Goal: Communication & Community: Answer question/provide support

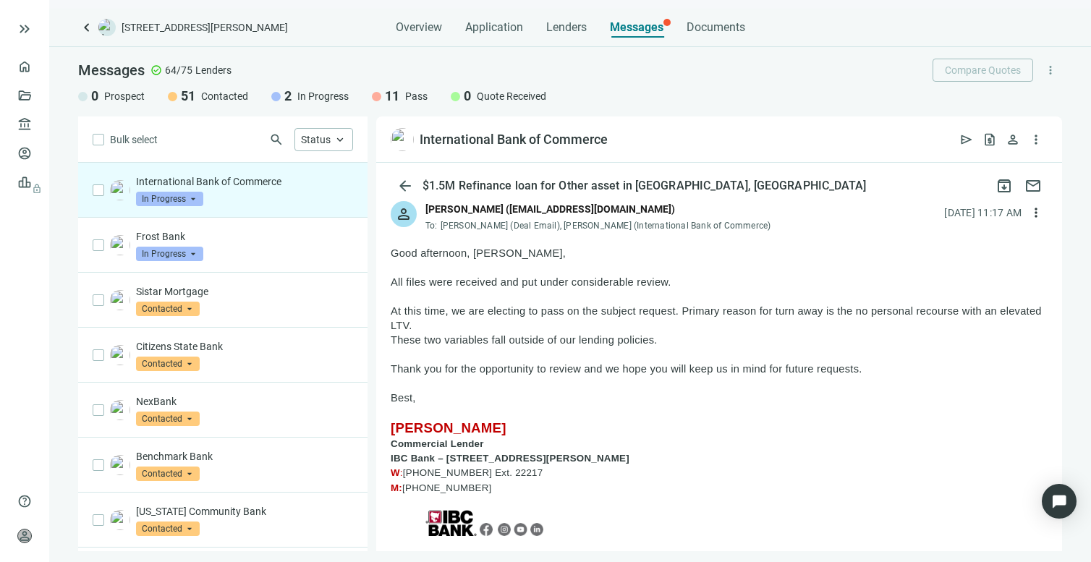
scroll to position [13, 0]
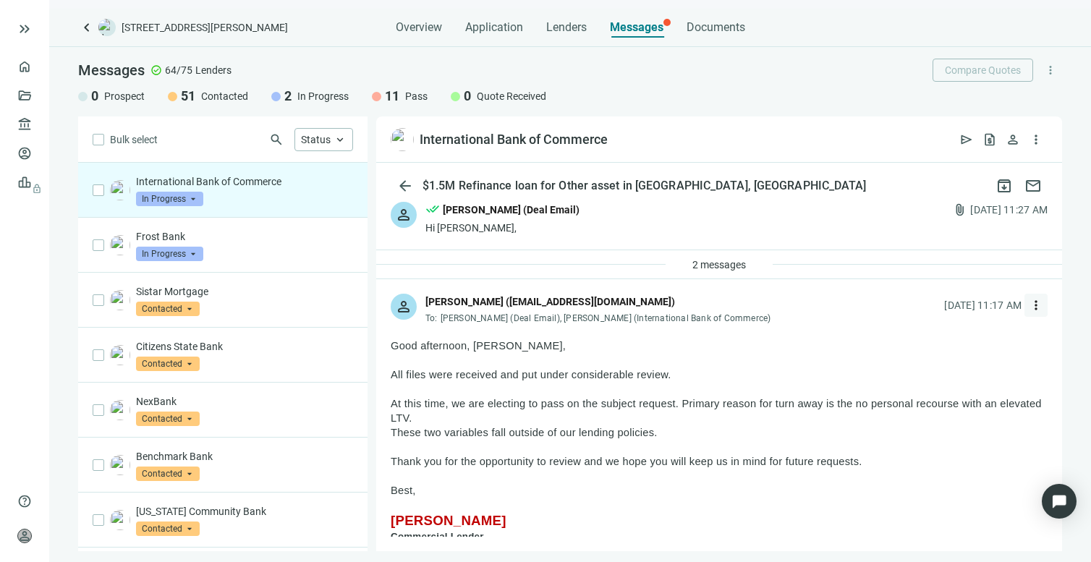
click at [1029, 307] on button "more_vert" at bounding box center [1036, 305] width 23 height 23
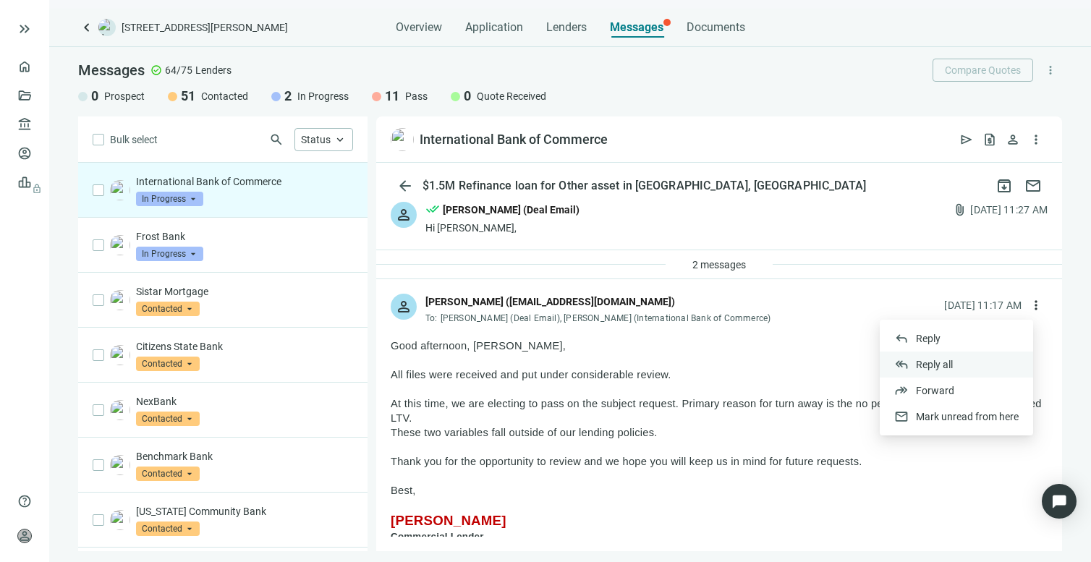
click at [945, 360] on span "Reply all" at bounding box center [934, 365] width 37 height 12
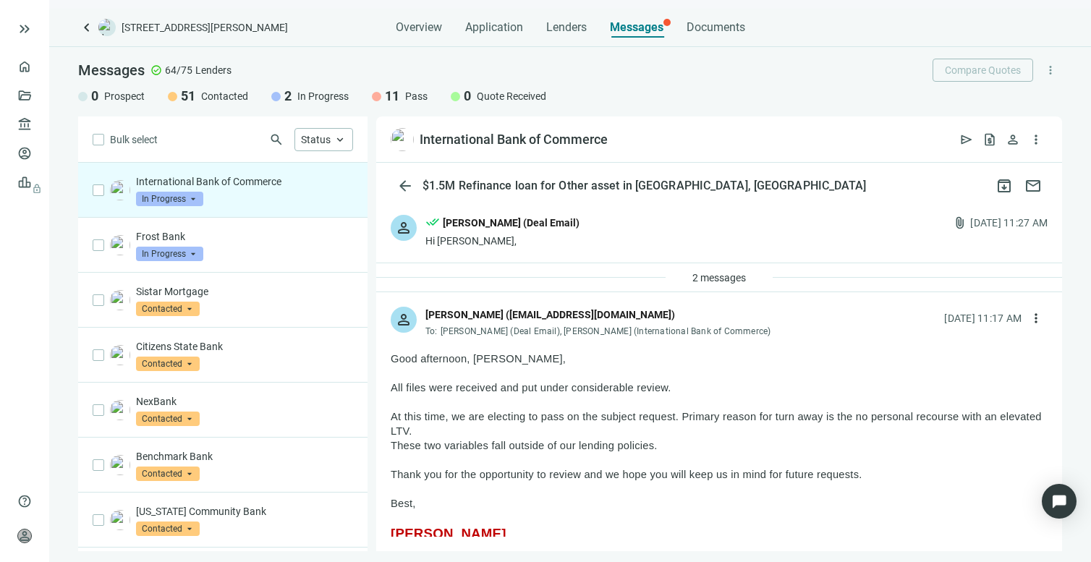
scroll to position [0, 0]
click at [1029, 318] on span "more_vert" at bounding box center [1036, 318] width 14 height 14
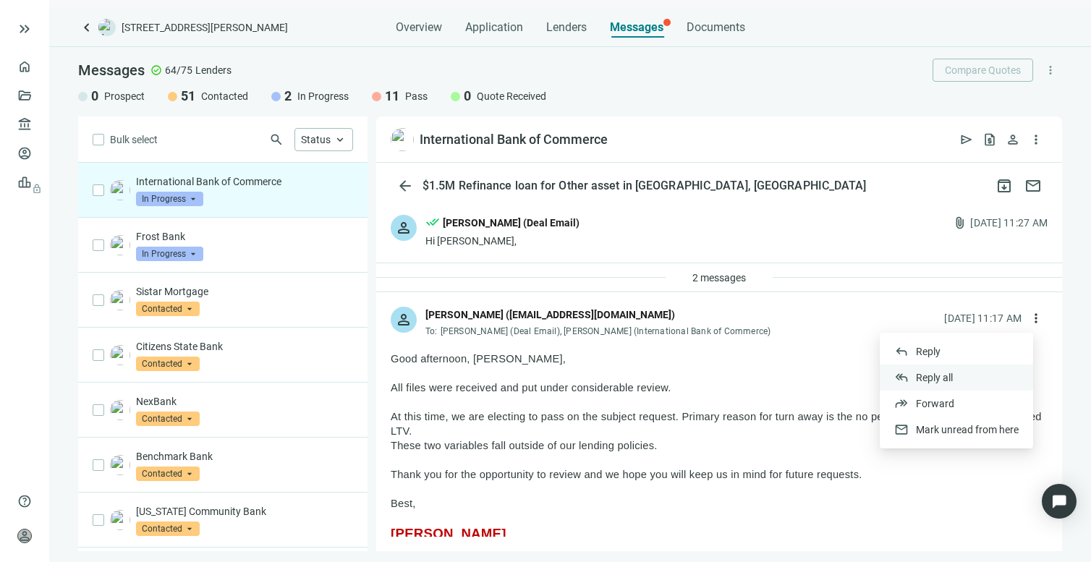
click at [930, 373] on span "Reply all" at bounding box center [934, 378] width 37 height 12
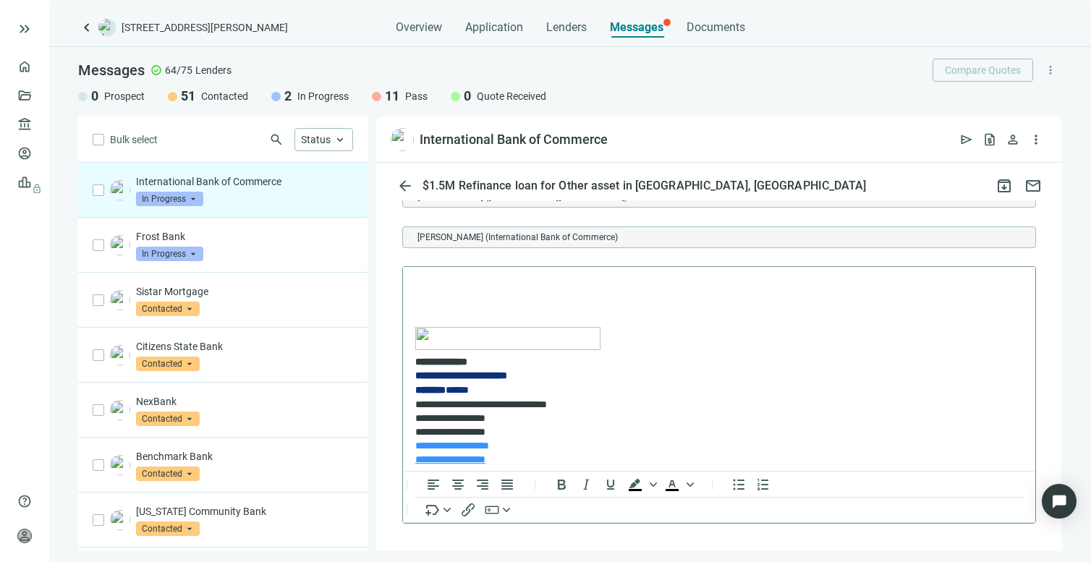
scroll to position [2184, 0]
click at [465, 281] on p "Rich Text Area. Press ALT-0 for help." at bounding box center [719, 283] width 608 height 14
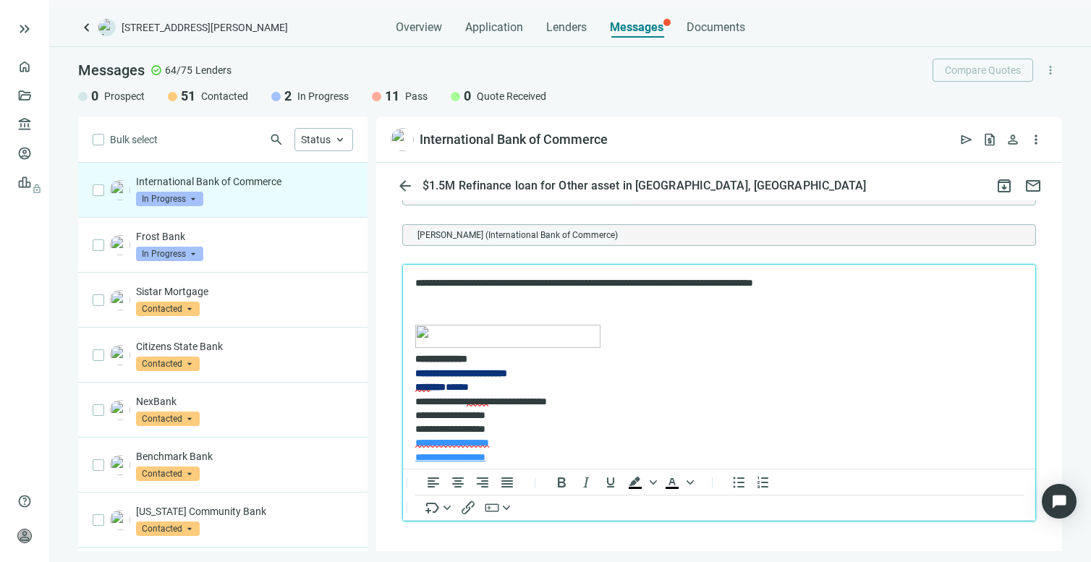
click at [420, 302] on p "Rich Text Area. Press ALT-0 for help." at bounding box center [719, 307] width 608 height 14
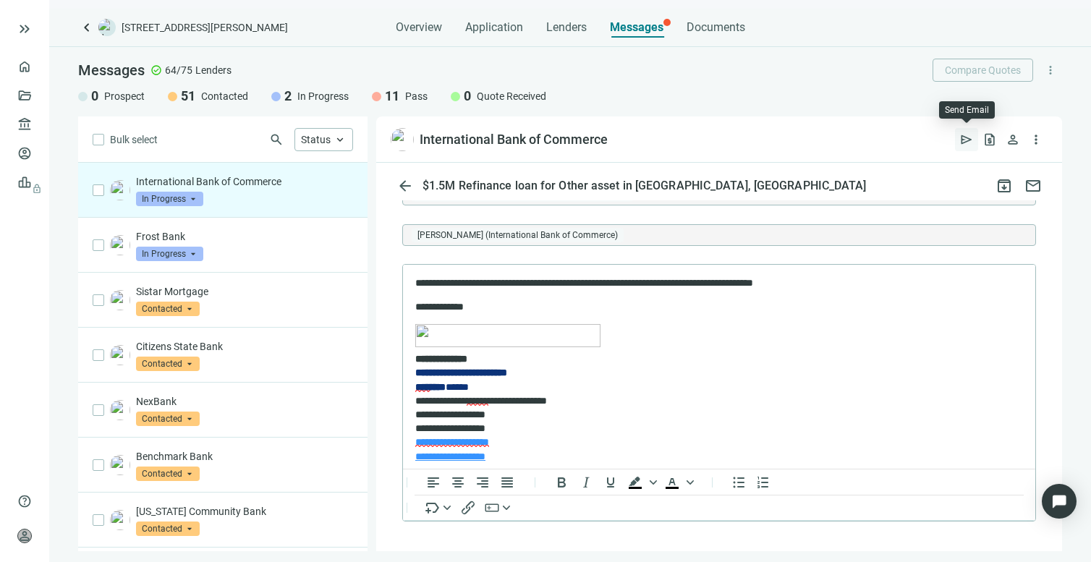
click at [965, 134] on span "send" at bounding box center [966, 139] width 14 height 14
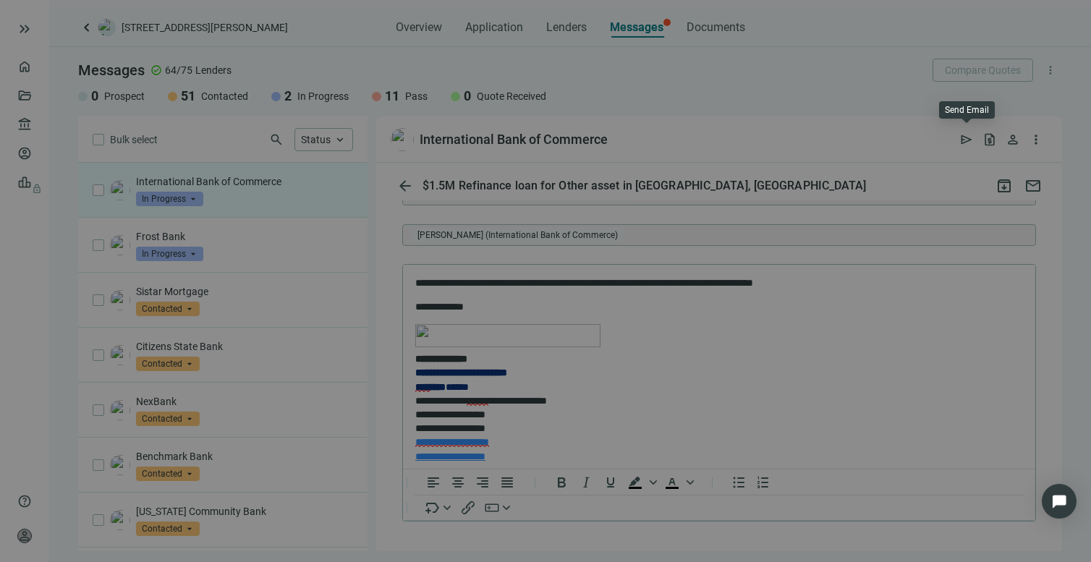
scroll to position [0, 0]
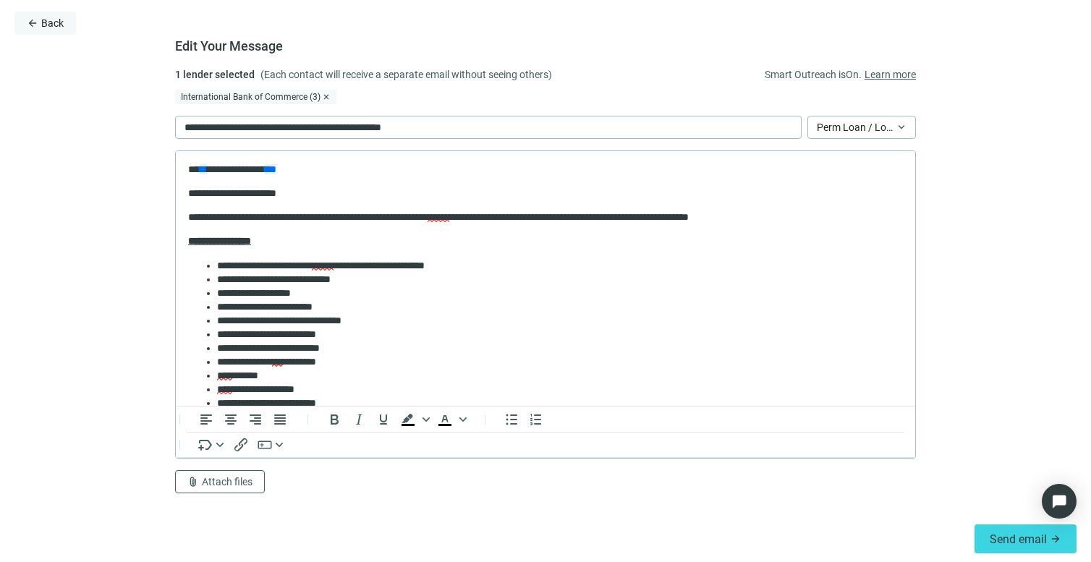
click at [44, 26] on span "Back" at bounding box center [52, 23] width 22 height 12
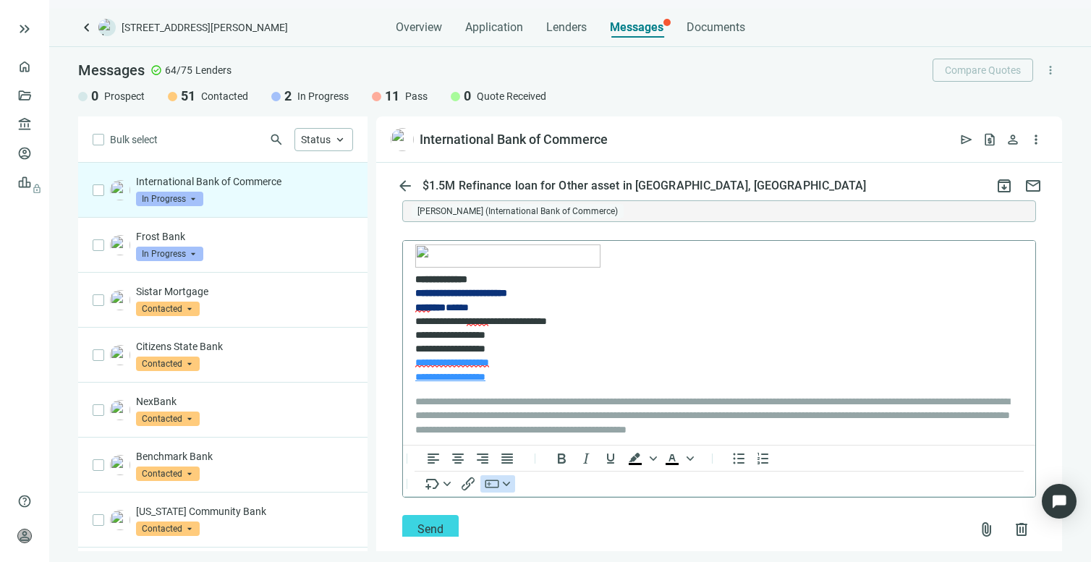
scroll to position [55, 0]
click at [411, 527] on button "Send" at bounding box center [430, 529] width 56 height 29
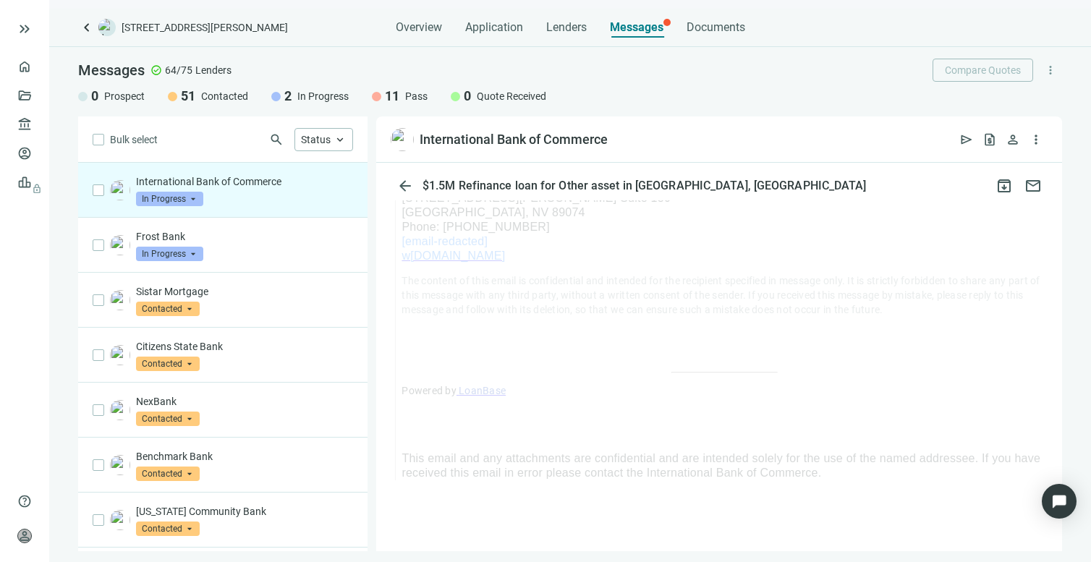
scroll to position [1812, 0]
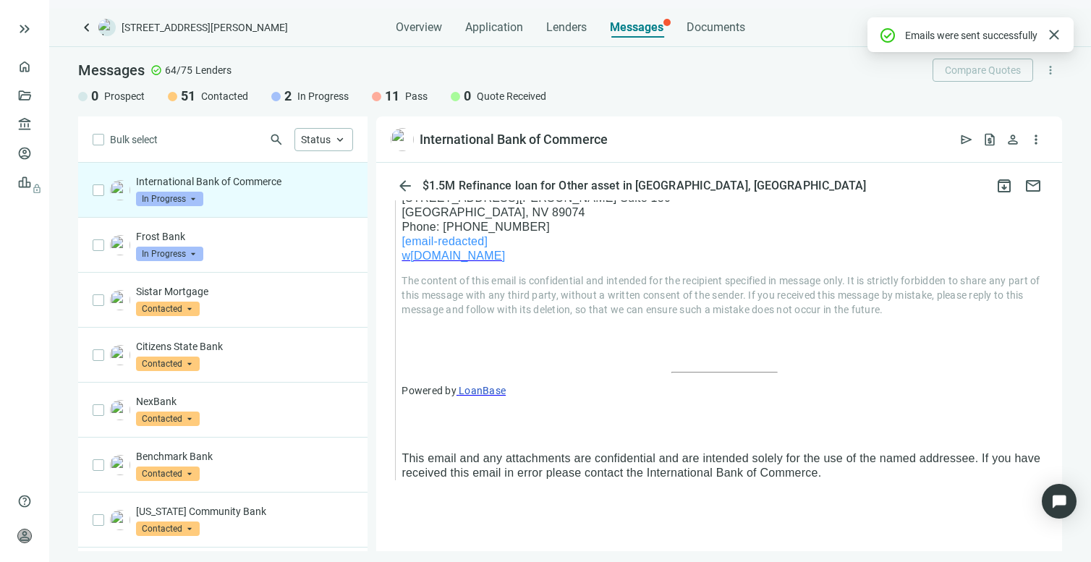
click at [173, 192] on span "In Progress" at bounding box center [169, 199] width 67 height 14
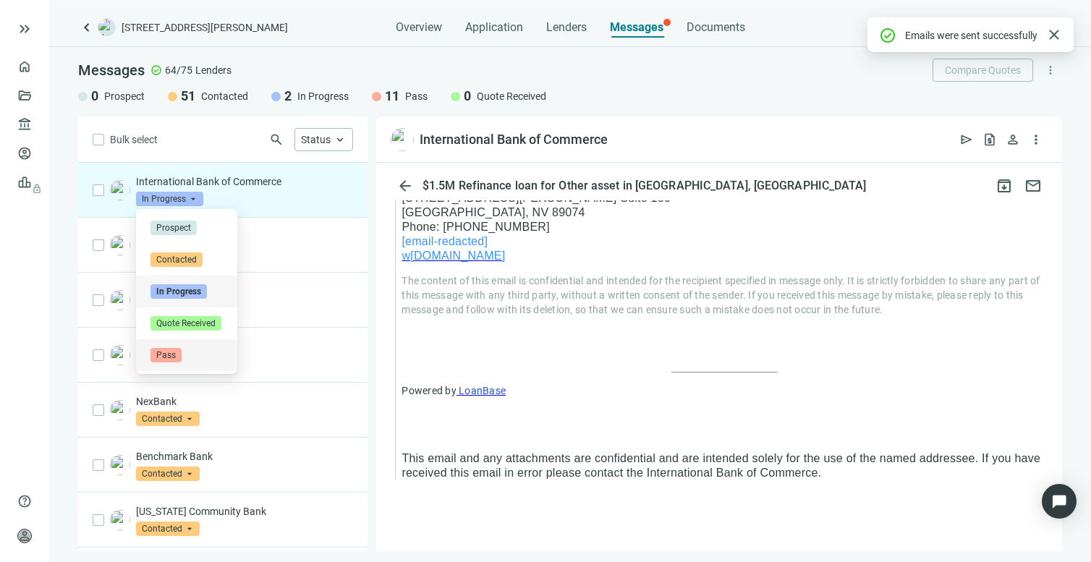
click at [158, 357] on span "Pass" at bounding box center [165, 355] width 31 height 14
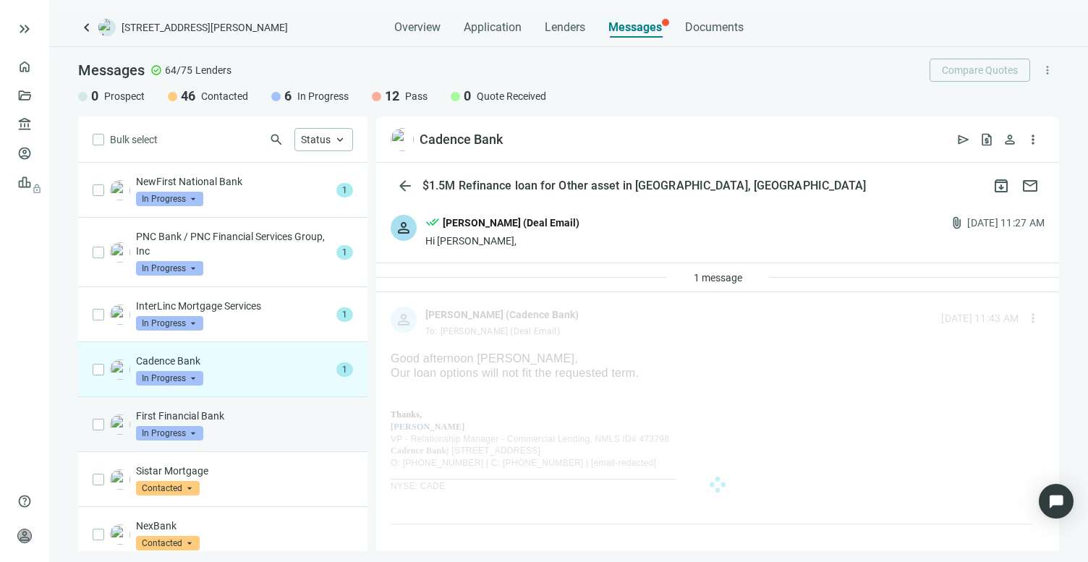
click at [167, 418] on p "First Financial Bank" at bounding box center [244, 416] width 217 height 14
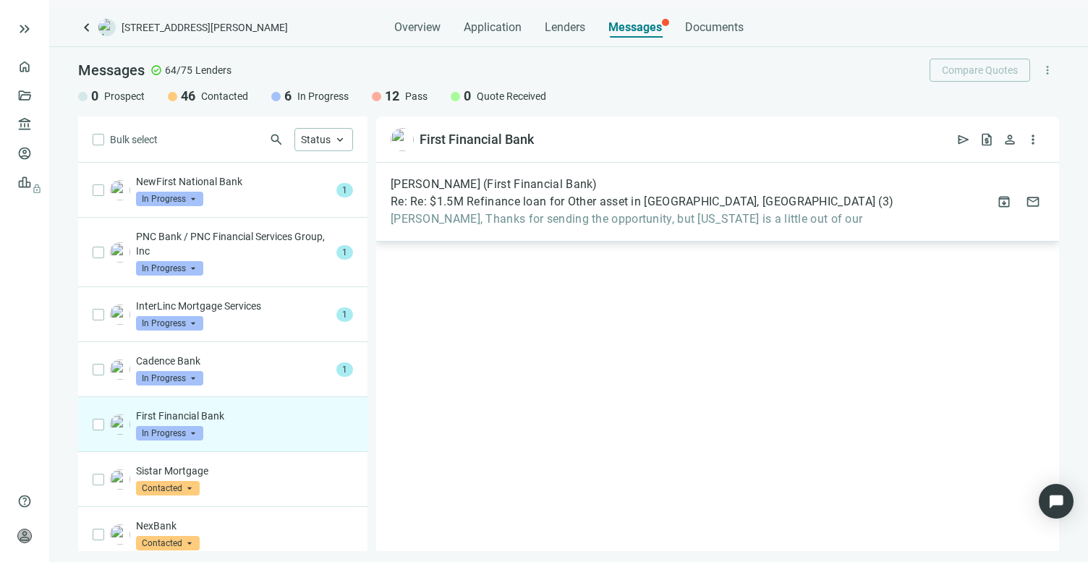
click at [651, 224] on span "Mike, Thanks for sending the opportunity, but Texas is a little out of our" at bounding box center [642, 219] width 503 height 14
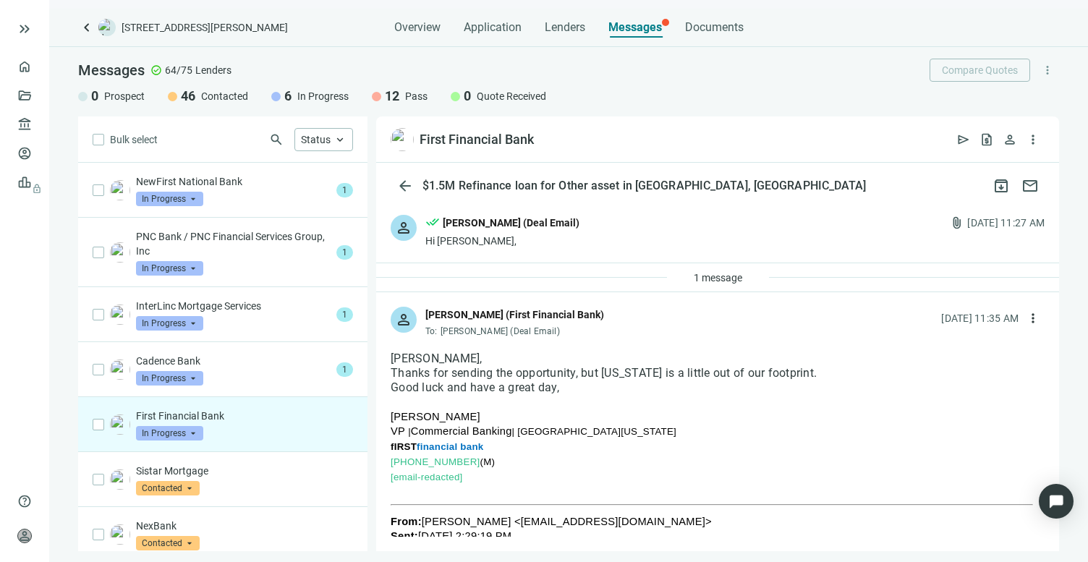
click at [182, 437] on span "In Progress" at bounding box center [169, 433] width 67 height 14
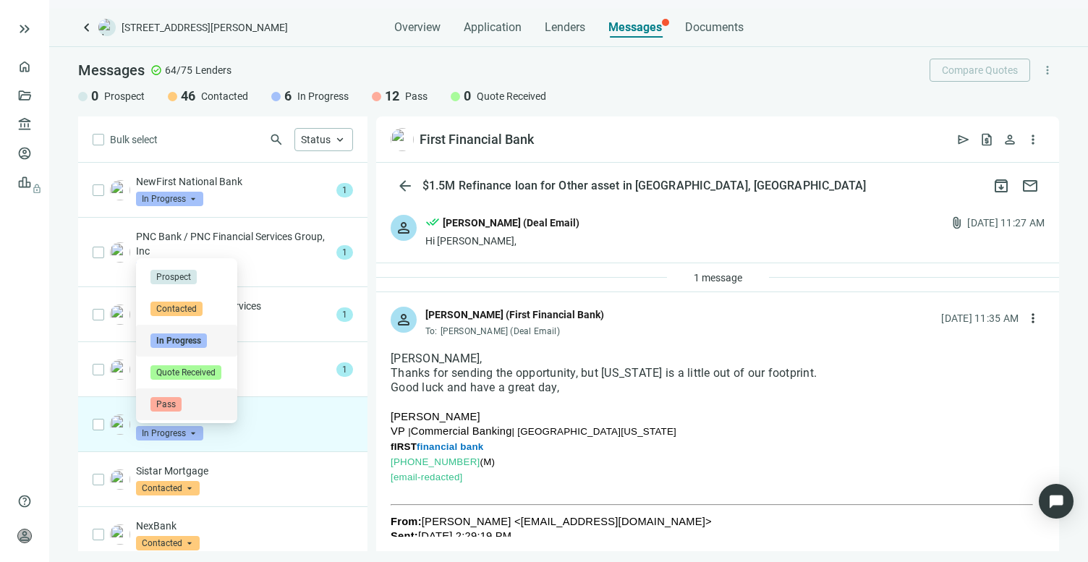
click at [171, 402] on span "Pass" at bounding box center [165, 404] width 31 height 14
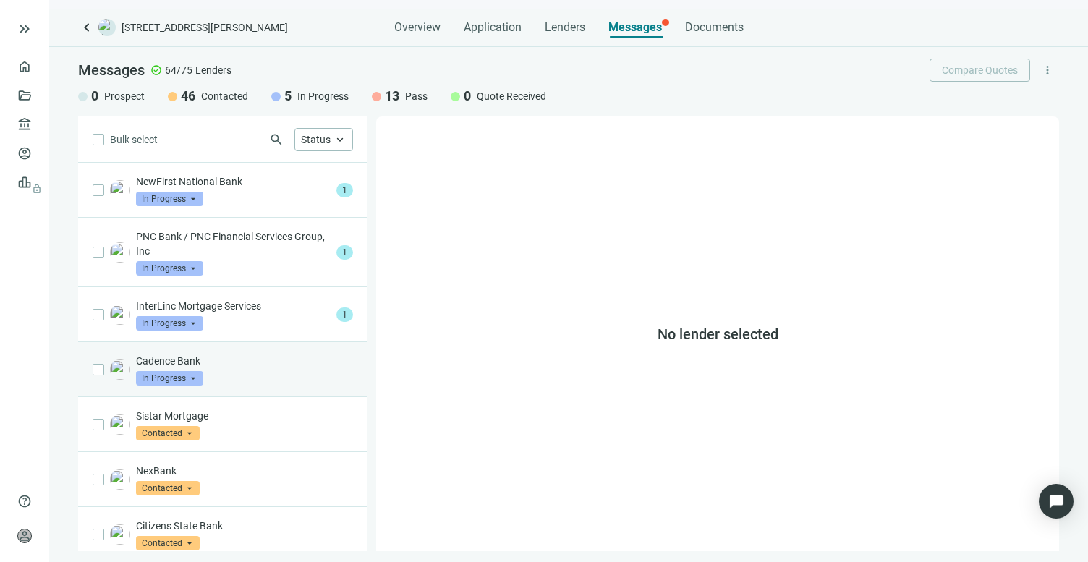
click at [216, 362] on p "Cadence Bank" at bounding box center [244, 361] width 217 height 14
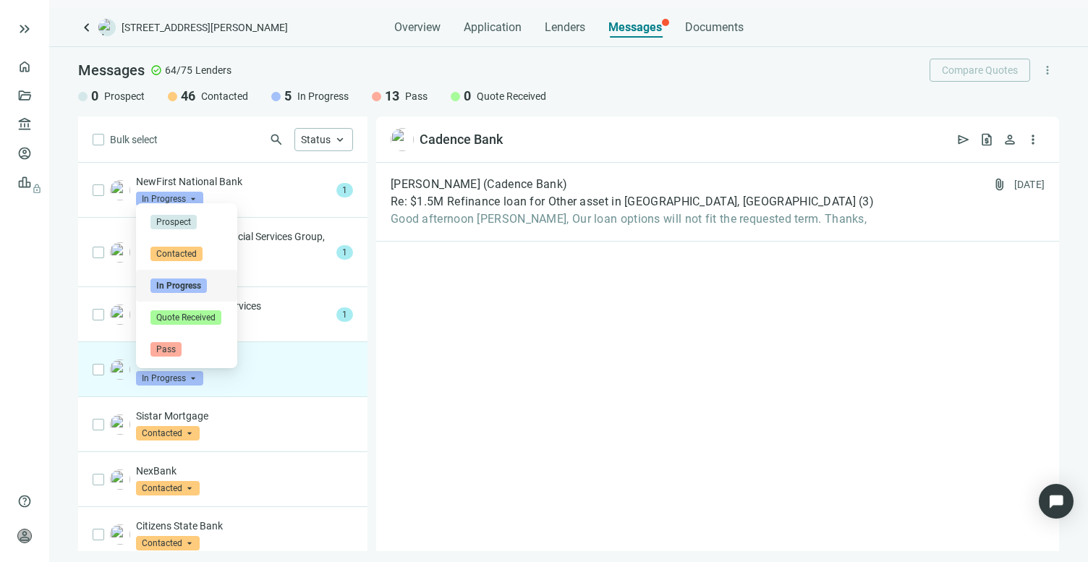
click at [174, 380] on span "In Progress" at bounding box center [169, 378] width 67 height 14
click at [168, 356] on span "Pass" at bounding box center [165, 349] width 31 height 14
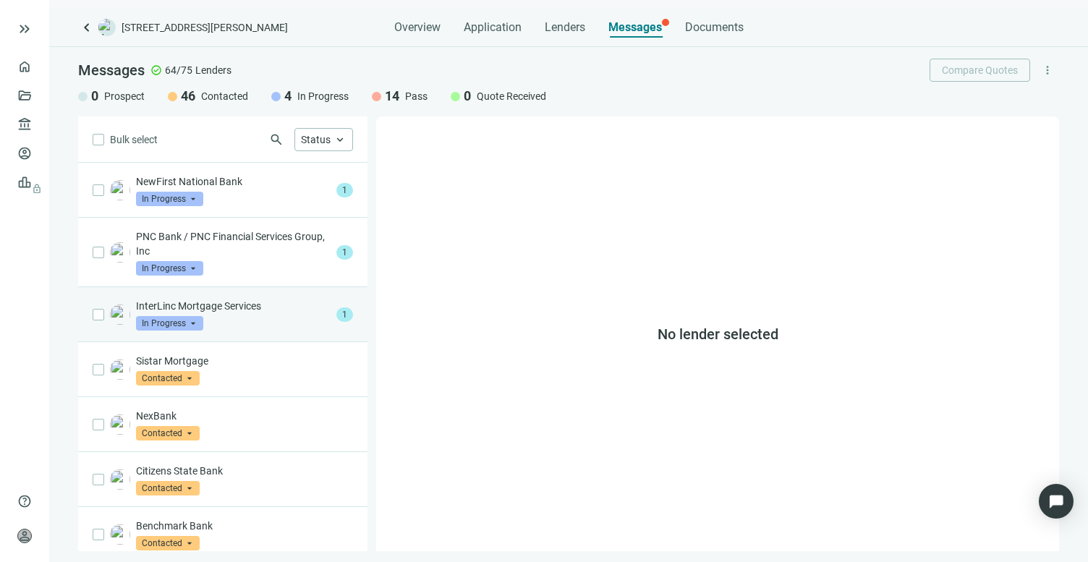
click at [218, 308] on p "InterLinc Mortgage Services" at bounding box center [233, 306] width 195 height 14
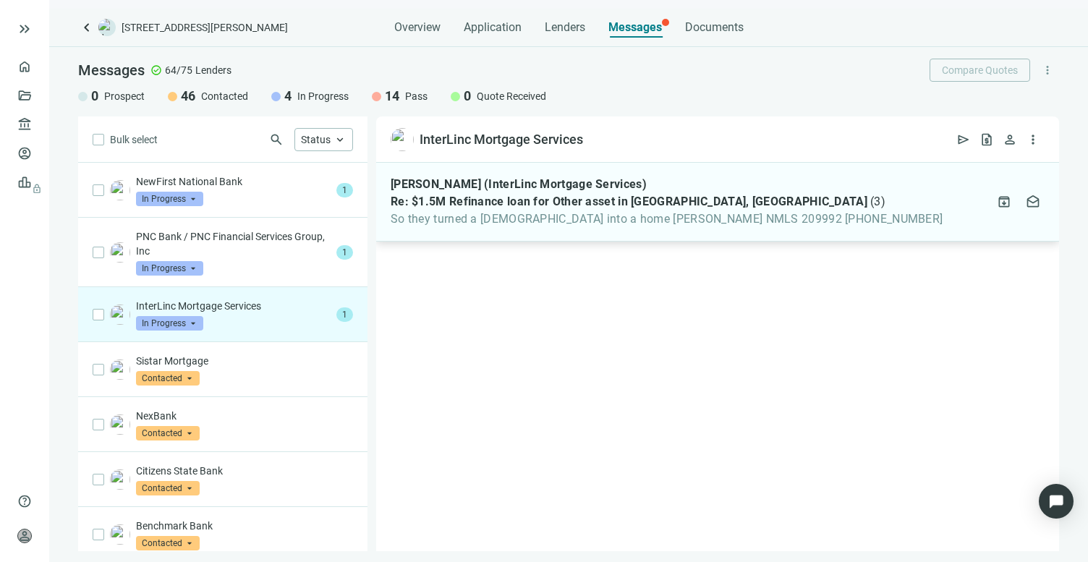
click at [543, 226] on span "So they turned a church into a home Robert K Bowker NMLS 209992 512-577-5626" at bounding box center [667, 219] width 552 height 14
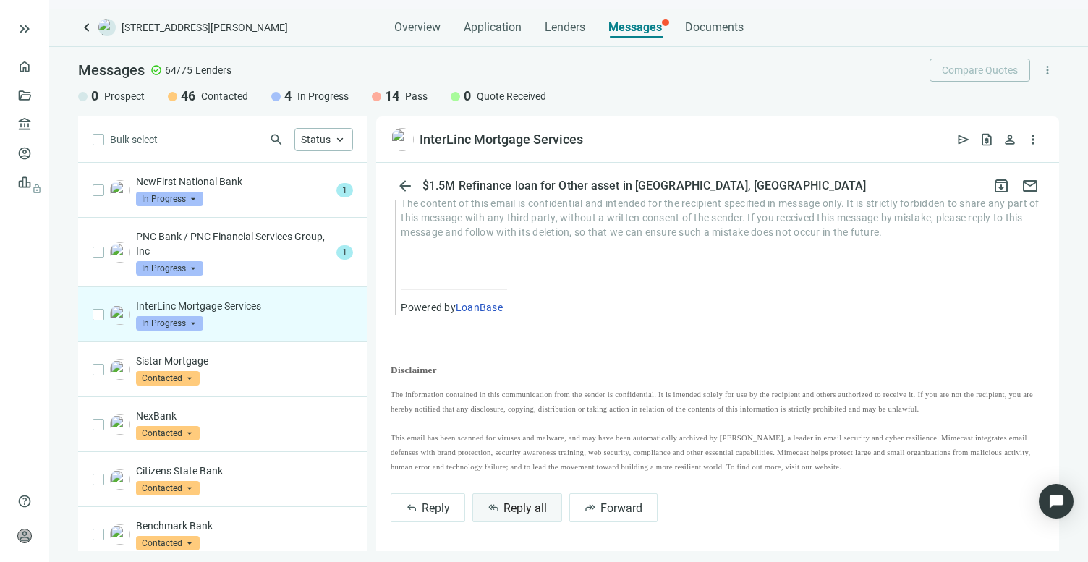
click at [510, 501] on button "reply_all Reply all" at bounding box center [517, 507] width 90 height 29
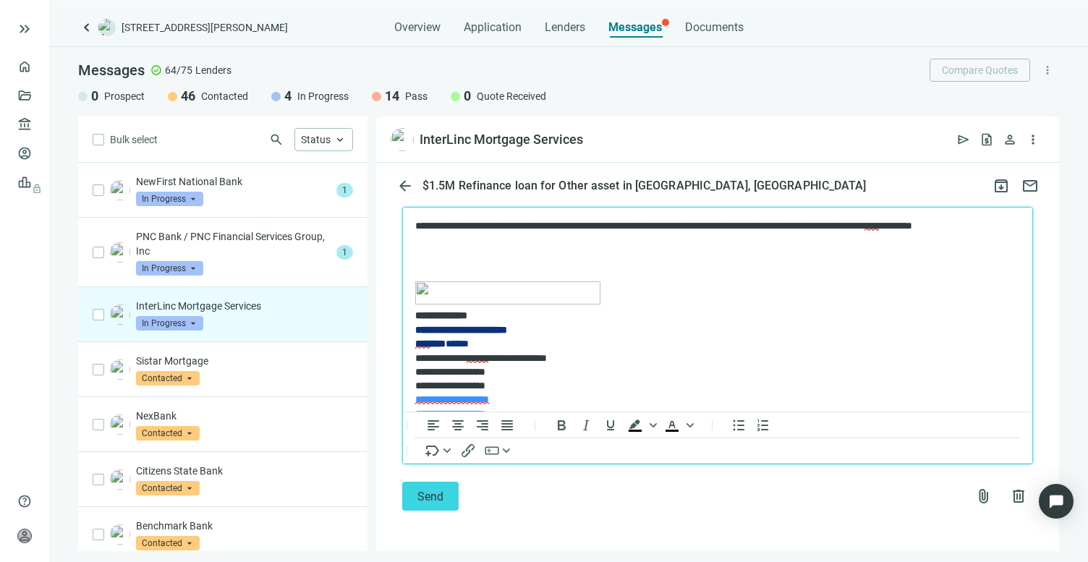
scroll to position [69, 0]
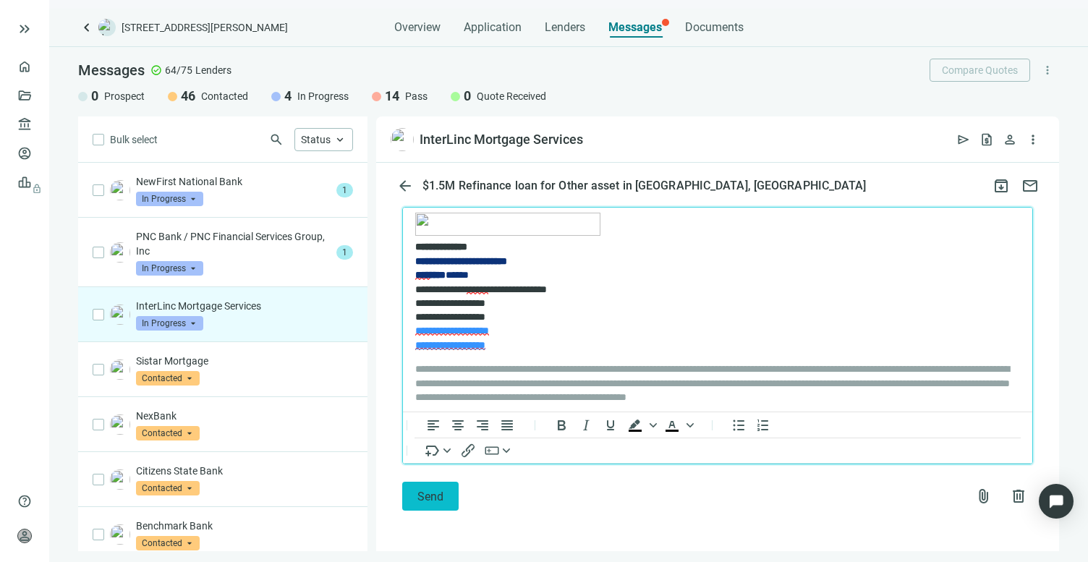
click at [434, 489] on button "Send" at bounding box center [430, 496] width 56 height 29
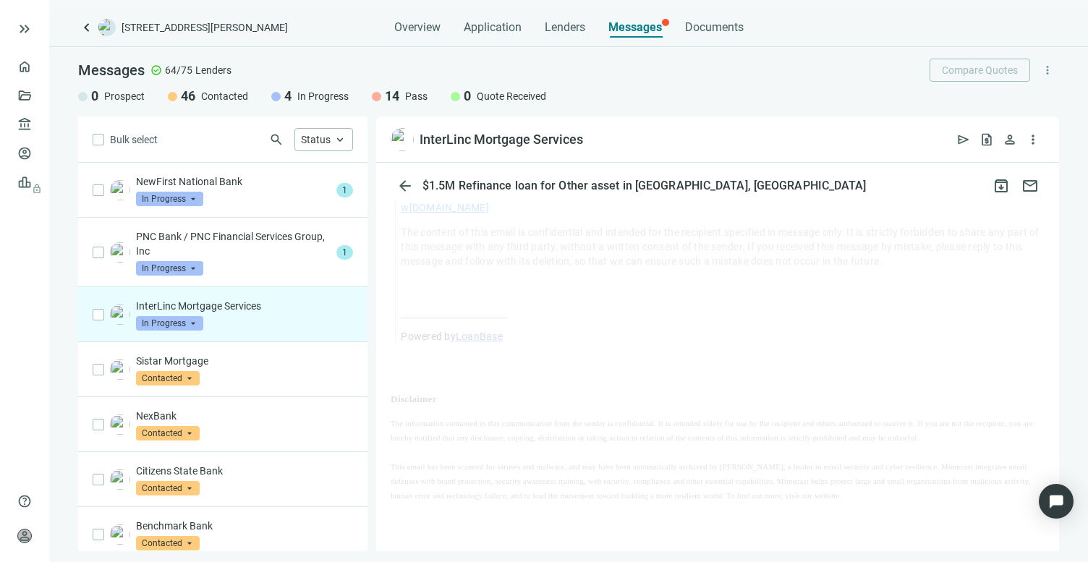
scroll to position [1234, 0]
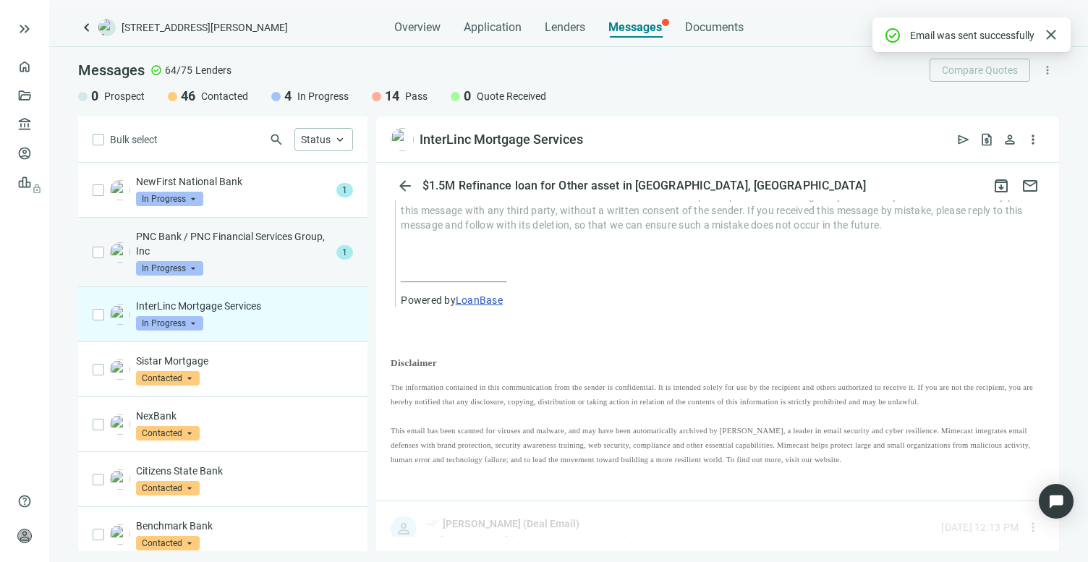
click at [240, 245] on p "PNC Bank / PNC Financial Services Group, Inc" at bounding box center [233, 243] width 195 height 29
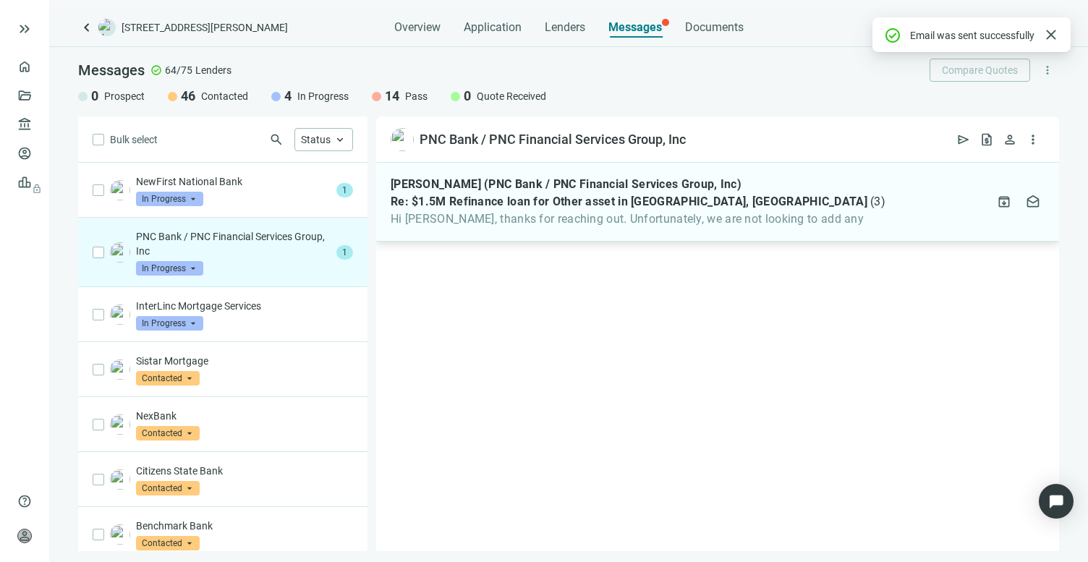
click at [673, 221] on span "Hi Mike, thanks for reaching out. Unfortunately, we are not looking to add any" at bounding box center [638, 219] width 495 height 14
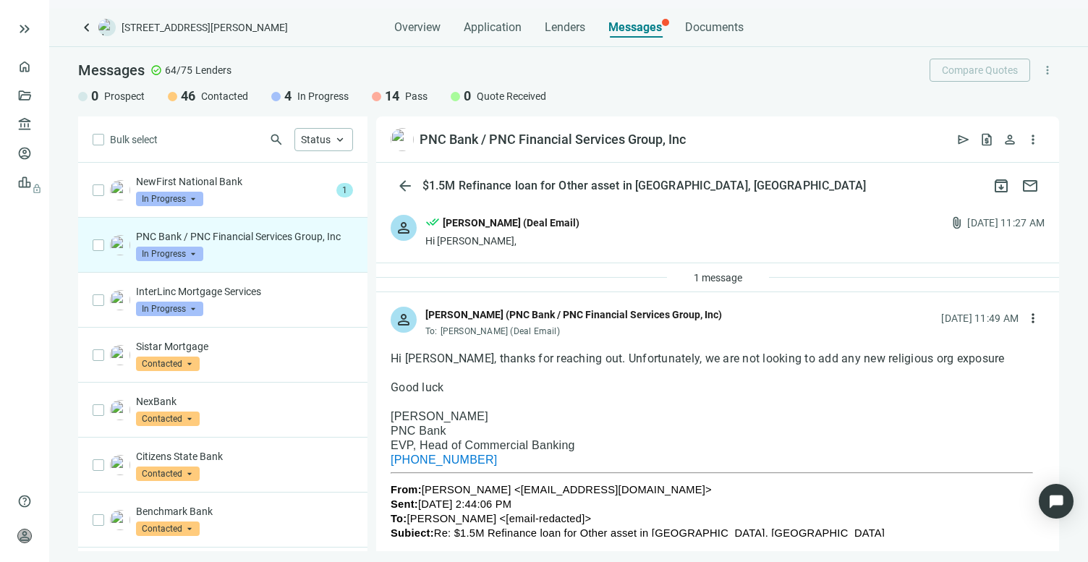
click at [188, 261] on span "In Progress" at bounding box center [169, 254] width 67 height 14
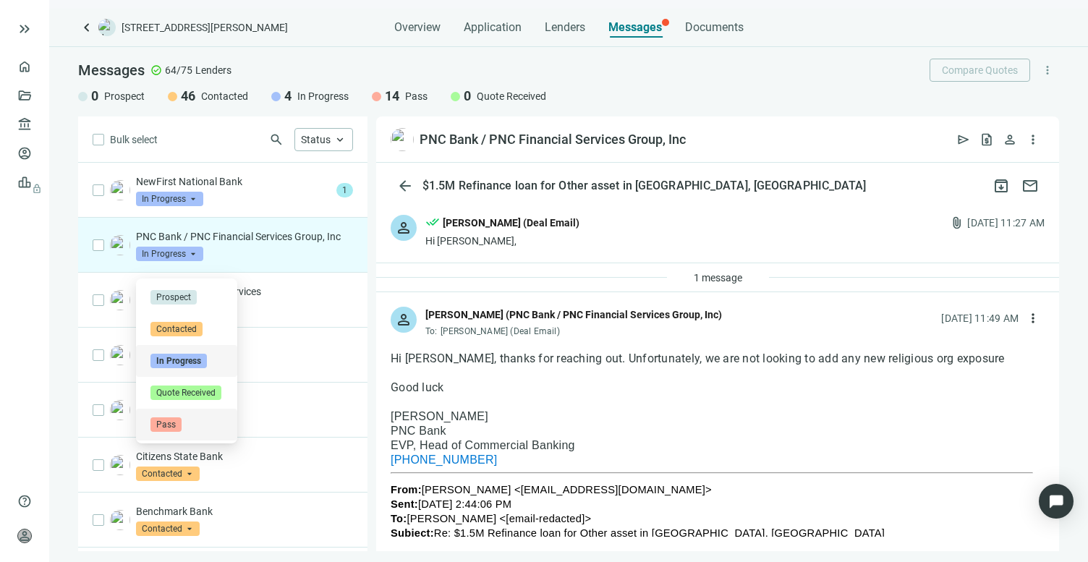
click at [181, 425] on span "Pass" at bounding box center [165, 424] width 31 height 14
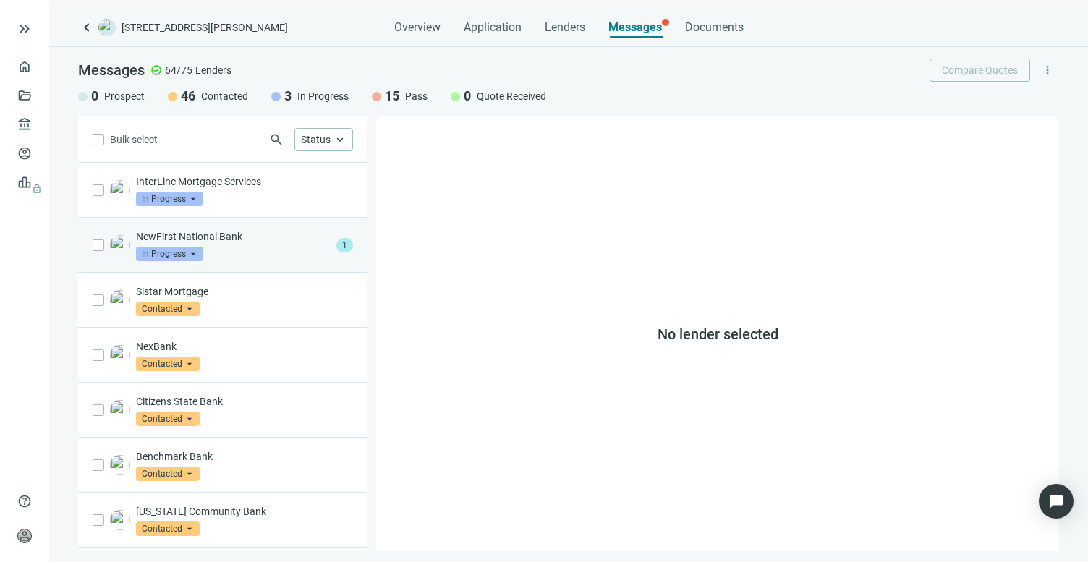
click at [213, 231] on p "NewFirst National Bank" at bounding box center [233, 236] width 195 height 14
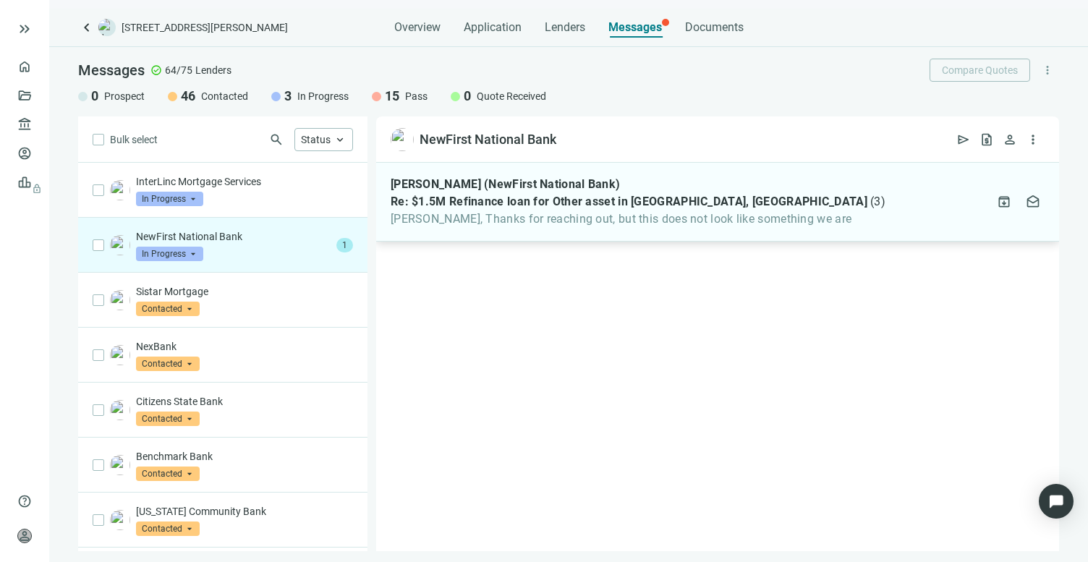
click at [690, 226] on div "Brian Ellis (NewFirst National Bank) Re: $1.5M Refinance loan for Other asset i…" at bounding box center [717, 202] width 683 height 79
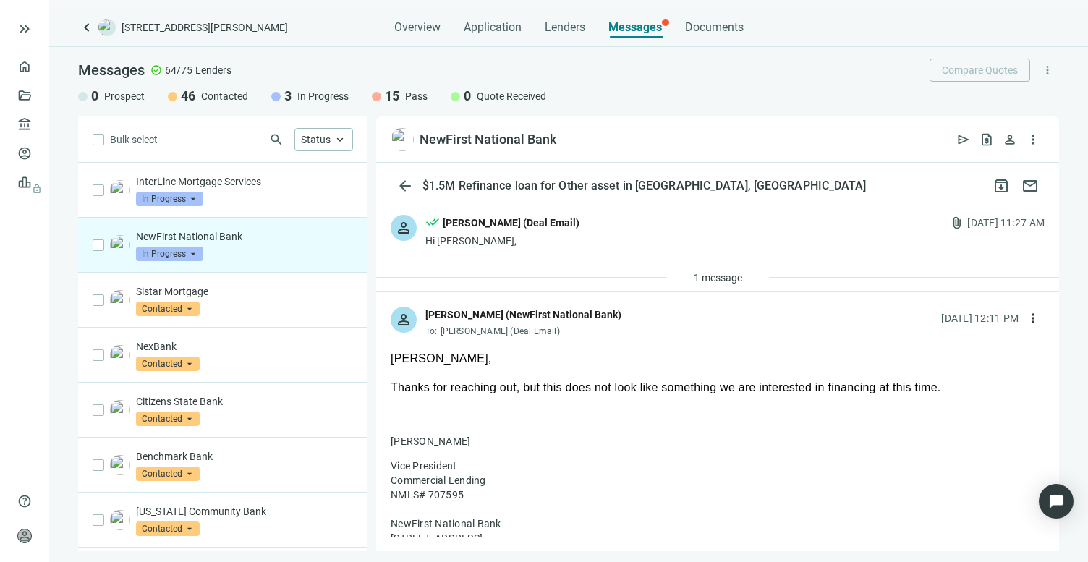
scroll to position [96, 0]
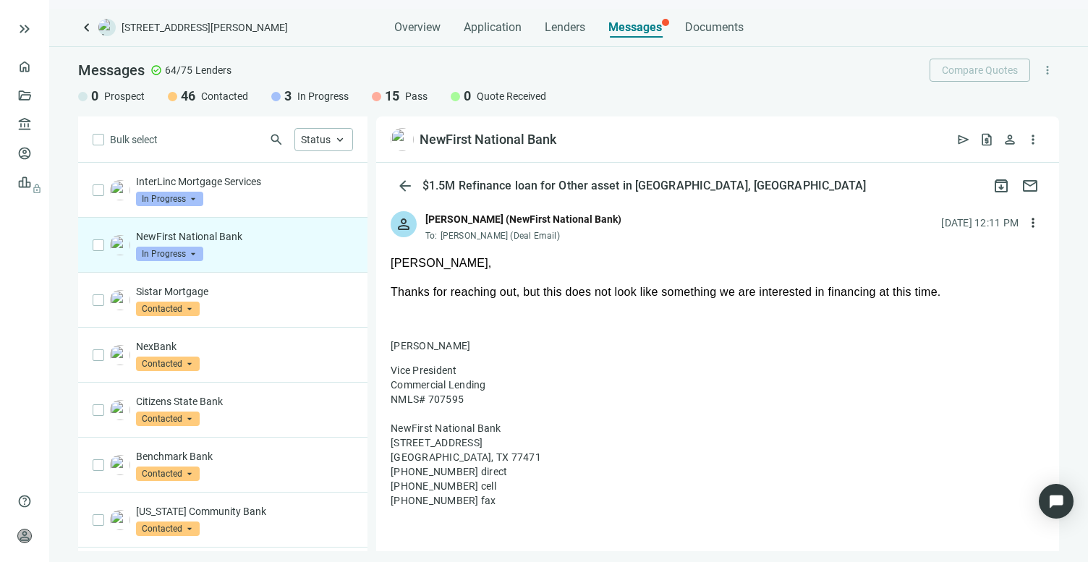
click at [200, 254] on span "In Progress" at bounding box center [169, 254] width 67 height 14
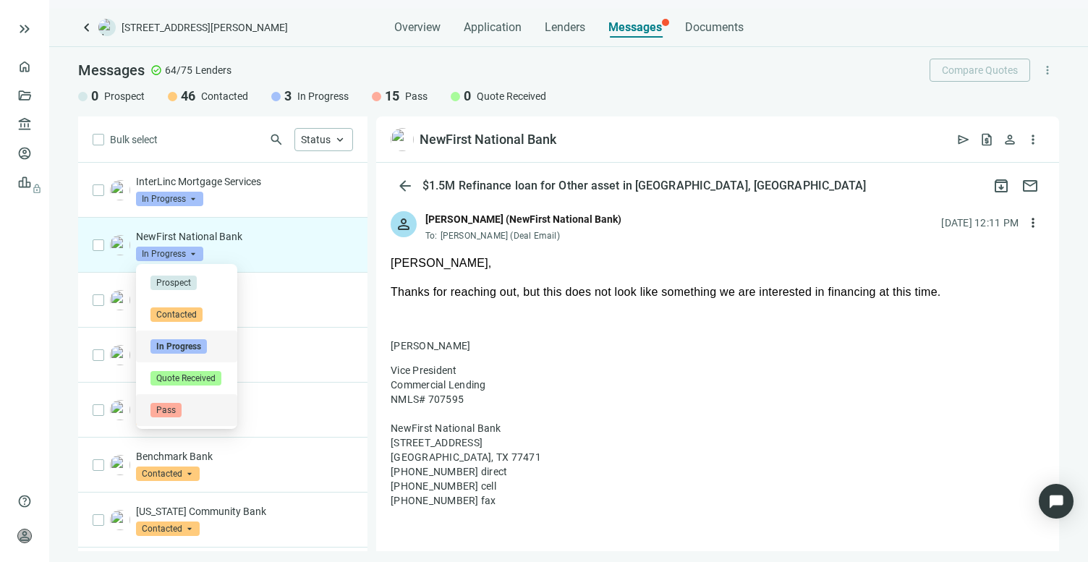
click at [166, 407] on span "Pass" at bounding box center [165, 410] width 31 height 14
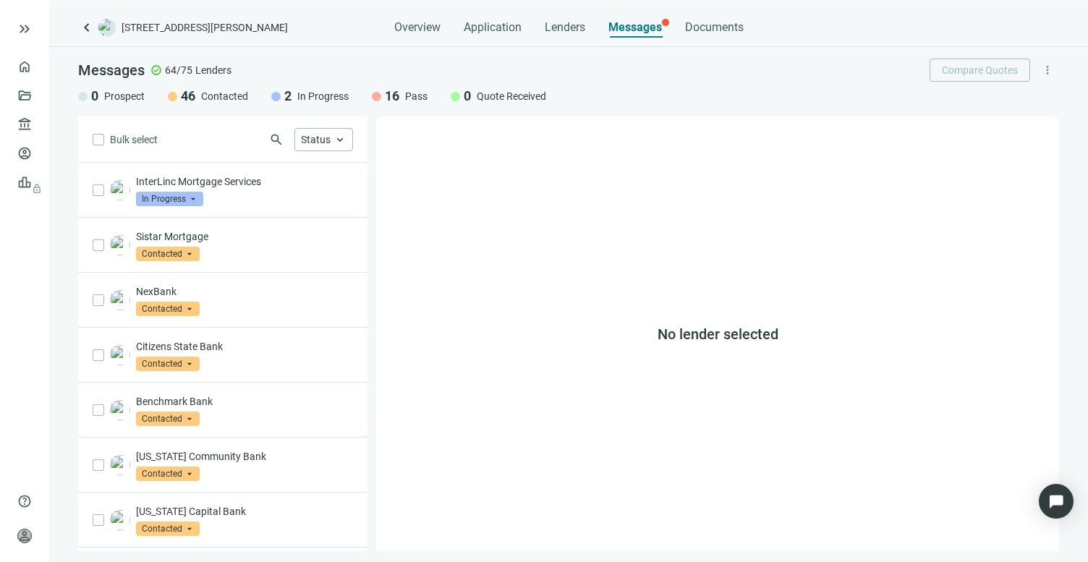
click at [301, 98] on span "In Progress" at bounding box center [322, 96] width 51 height 14
click at [744, 25] on span "Documents" at bounding box center [714, 27] width 59 height 14
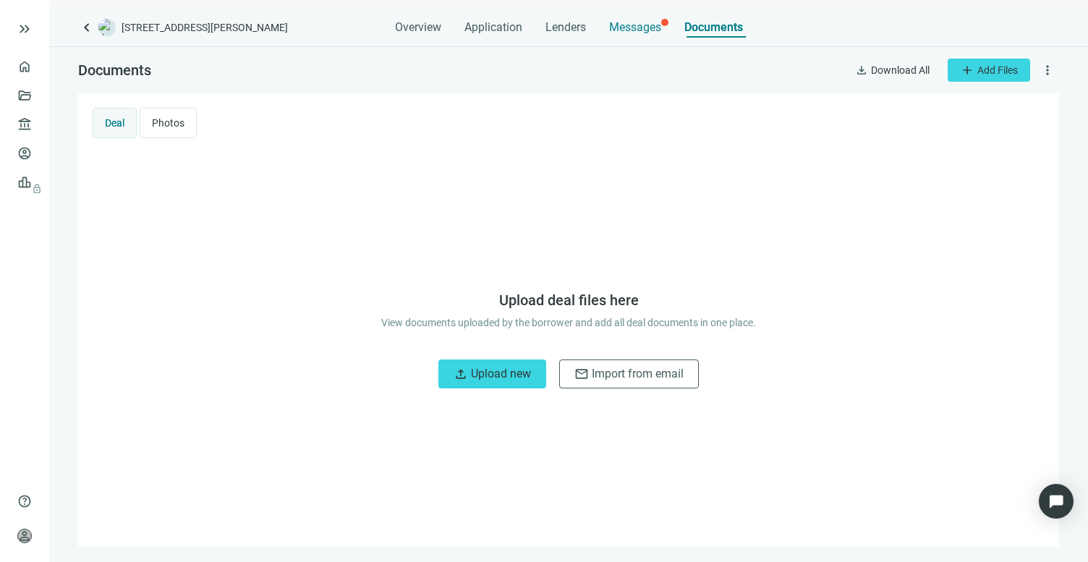
click at [652, 24] on span "Messages" at bounding box center [635, 27] width 52 height 14
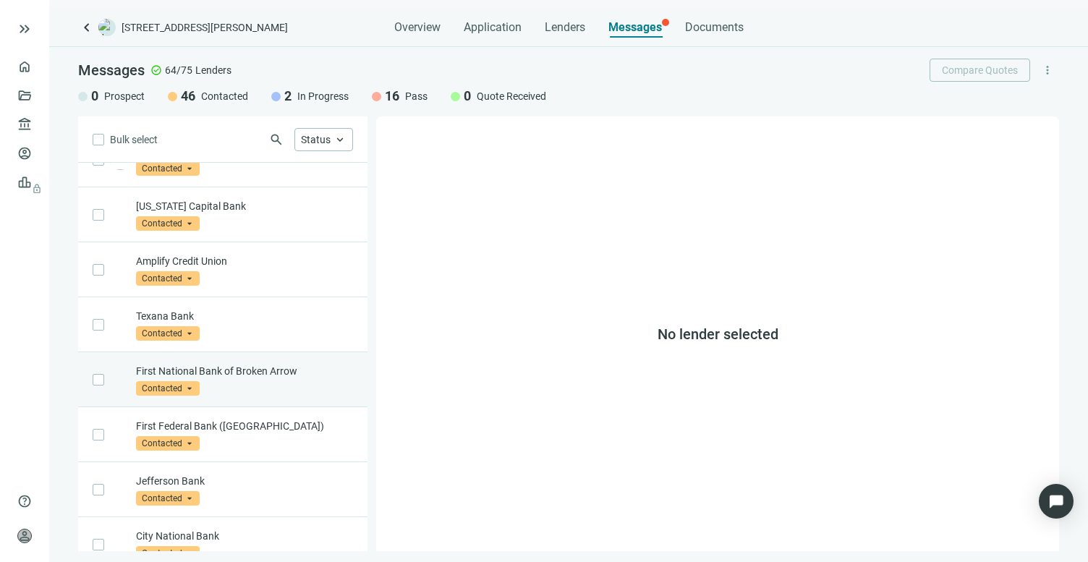
scroll to position [758, 0]
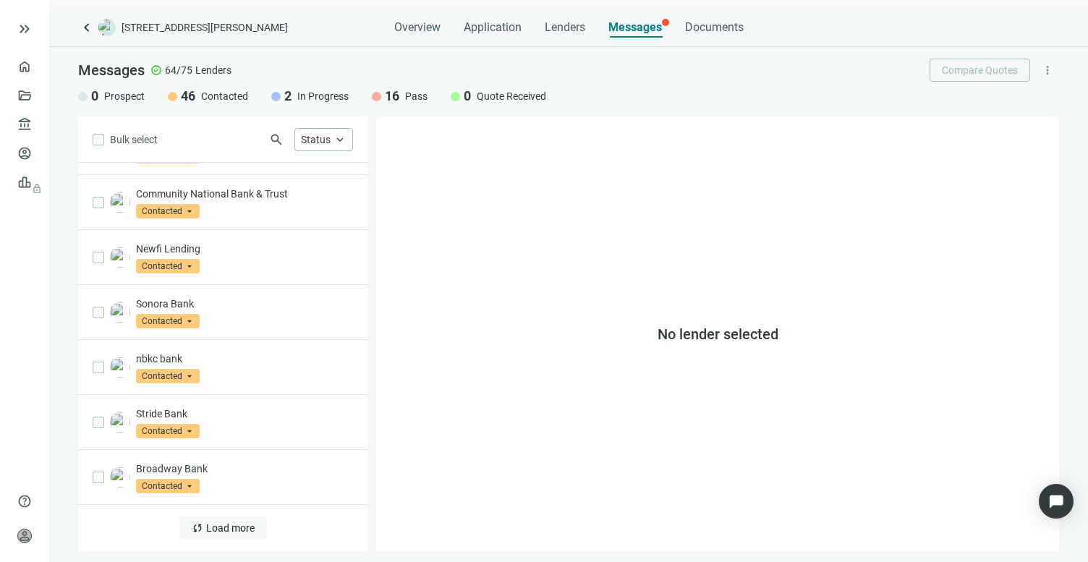
click at [219, 520] on button "sync Load more" at bounding box center [223, 528] width 88 height 23
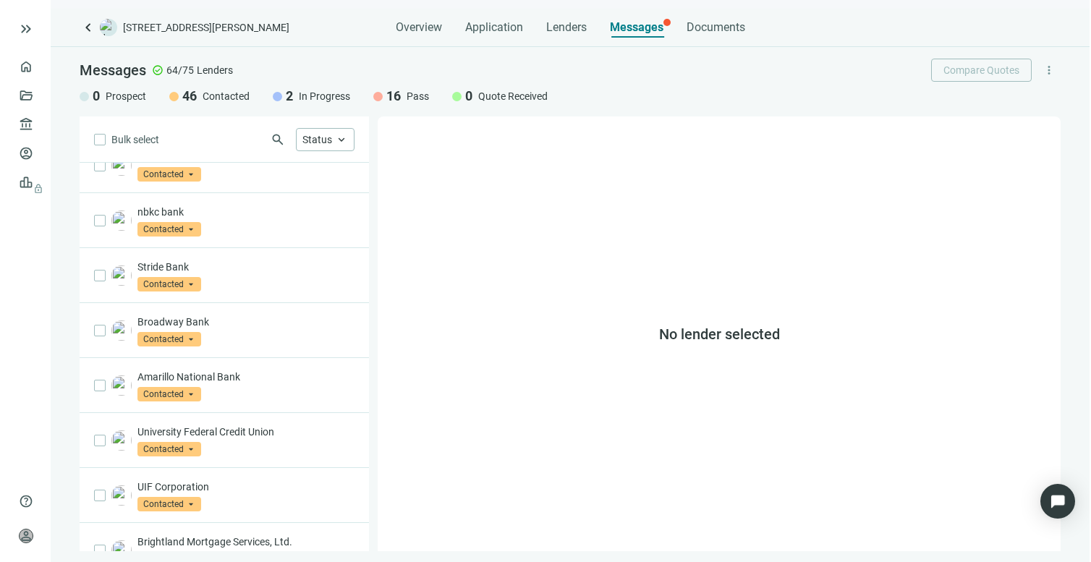
scroll to position [0, 0]
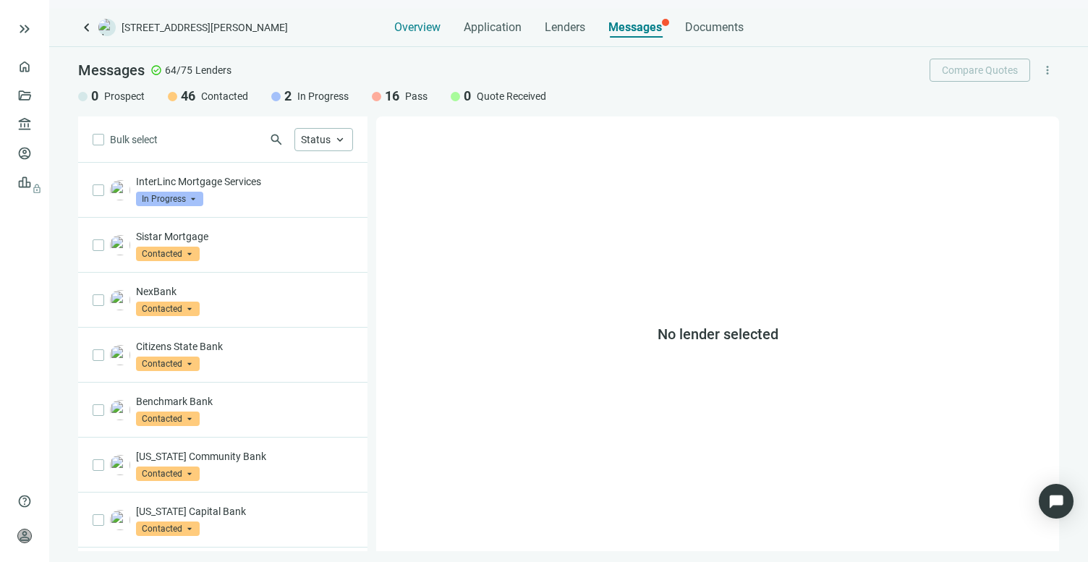
click at [432, 22] on span "Overview" at bounding box center [417, 27] width 46 height 14
